Goal: Check status: Check status

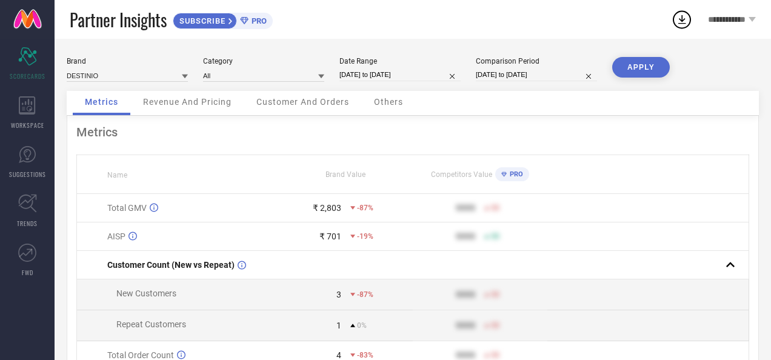
click at [376, 74] on input "[DATE] to [DATE]" at bounding box center [400, 75] width 121 height 13
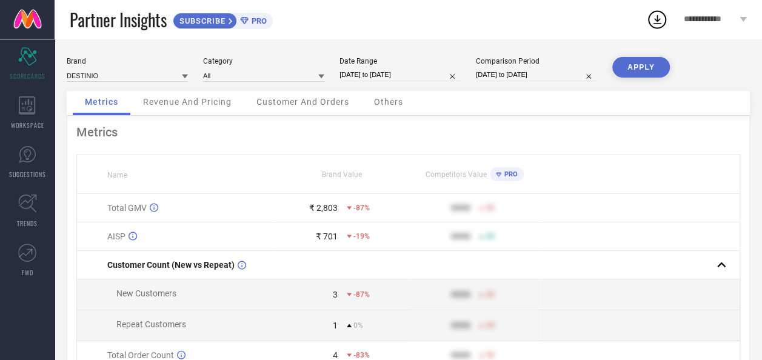
select select "8"
select select "2025"
select select "9"
select select "2025"
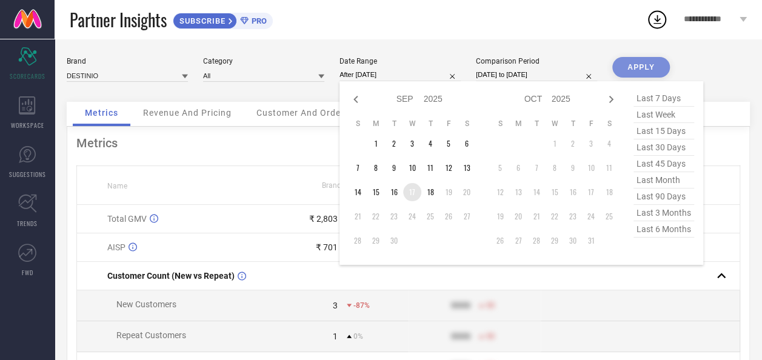
click at [409, 189] on td "17" at bounding box center [412, 192] width 18 height 18
type input "[DATE] to [DATE]"
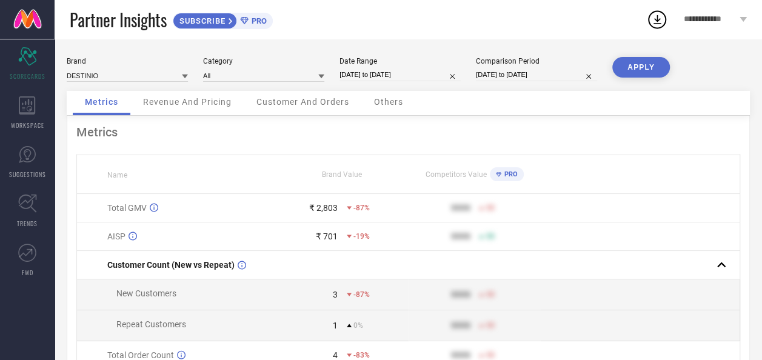
click at [636, 69] on button "APPLY" at bounding box center [642, 67] width 58 height 21
click at [377, 75] on input "[DATE] to [DATE]" at bounding box center [400, 75] width 121 height 13
select select "8"
select select "2025"
select select "9"
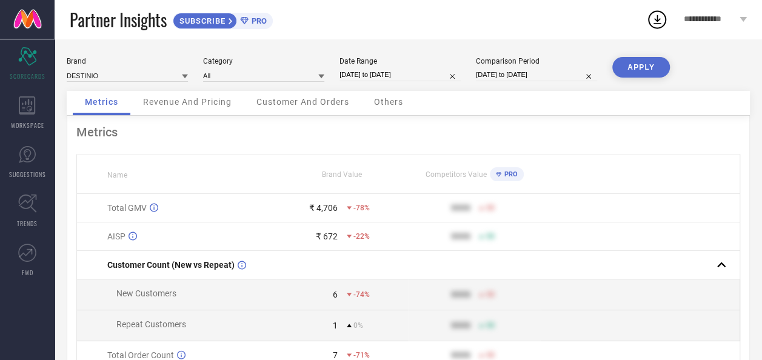
select select "2025"
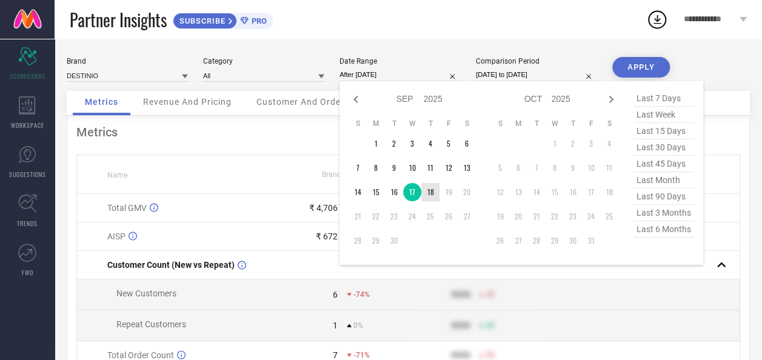
click at [429, 193] on td "18" at bounding box center [430, 192] width 18 height 18
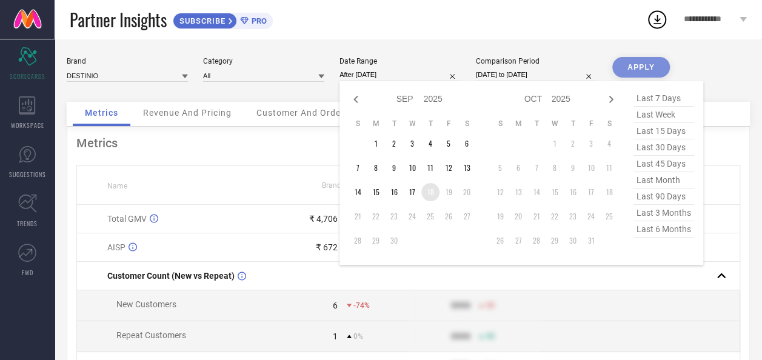
type input "[DATE] to [DATE]"
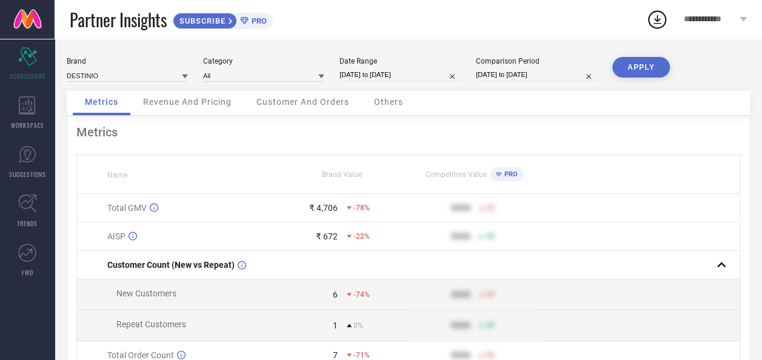
click at [647, 69] on button "APPLY" at bounding box center [642, 67] width 58 height 21
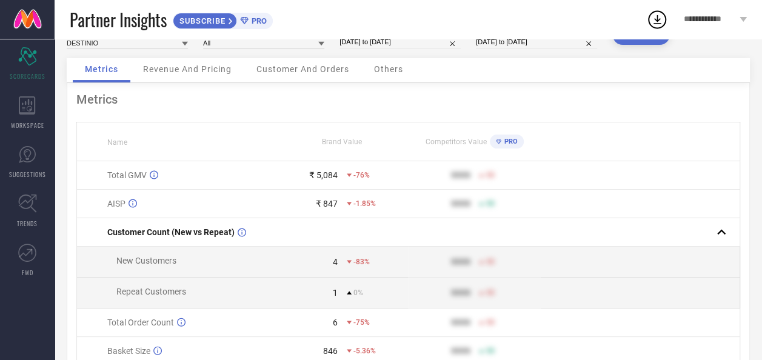
scroll to position [61, 0]
